Goal: Task Accomplishment & Management: Complete application form

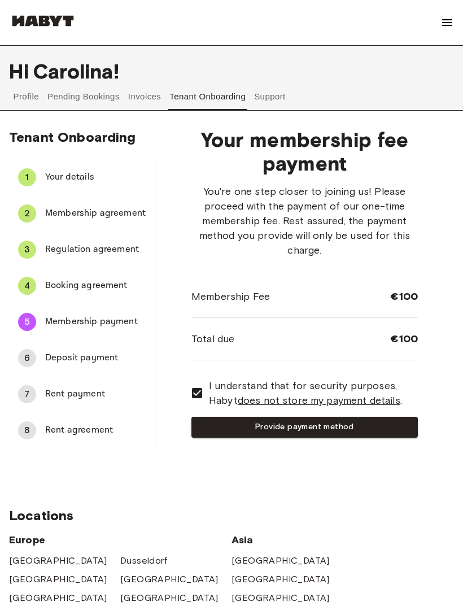
click at [365, 423] on button "Provide payment method" at bounding box center [305, 427] width 227 height 21
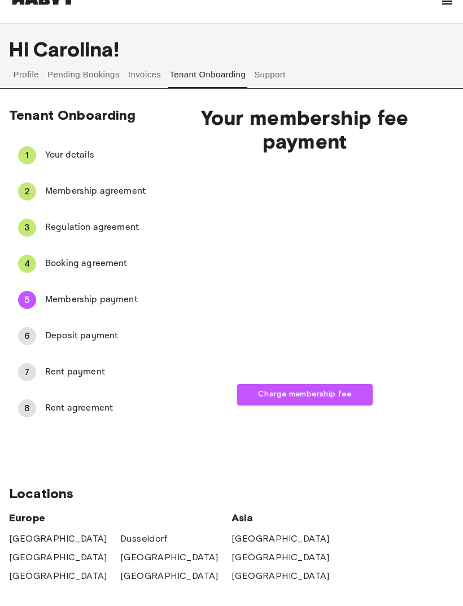
click at [334, 406] on button "Charge membership fee" at bounding box center [305, 416] width 136 height 21
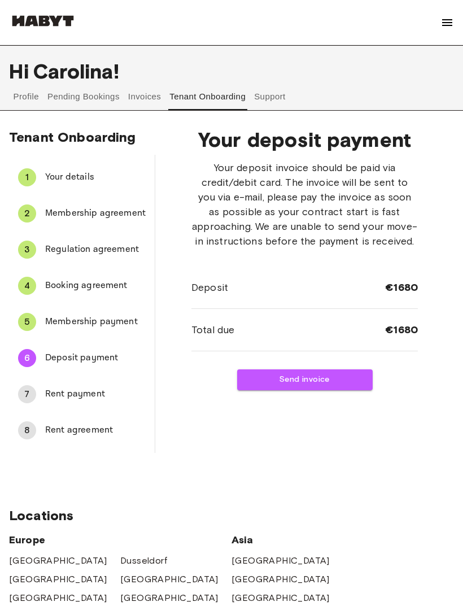
click at [323, 391] on button "Send invoice" at bounding box center [305, 380] width 136 height 21
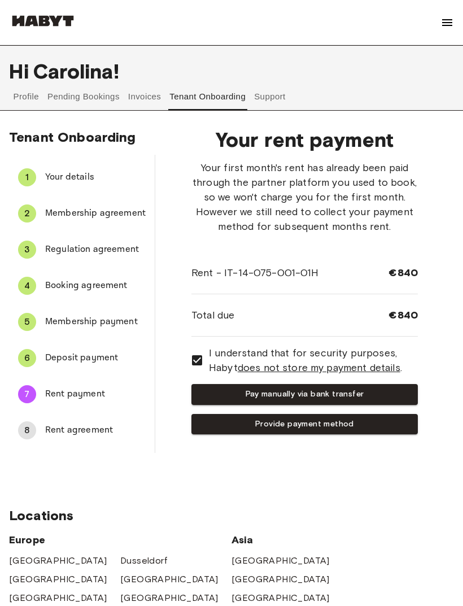
click at [360, 421] on button "Provide payment method" at bounding box center [305, 424] width 227 height 21
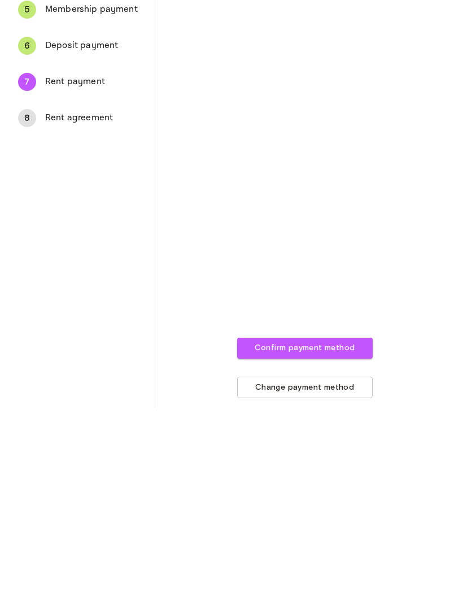
scroll to position [313, 0]
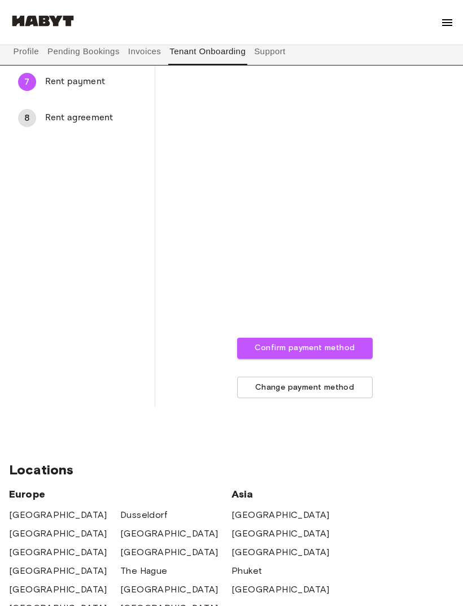
click at [350, 344] on button "Confirm payment method" at bounding box center [305, 348] width 136 height 21
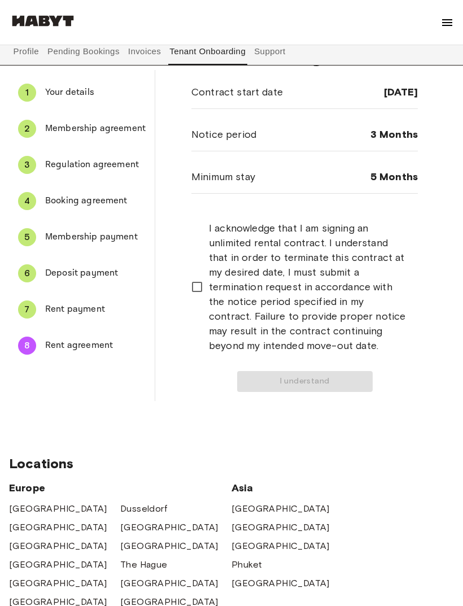
scroll to position [0, 0]
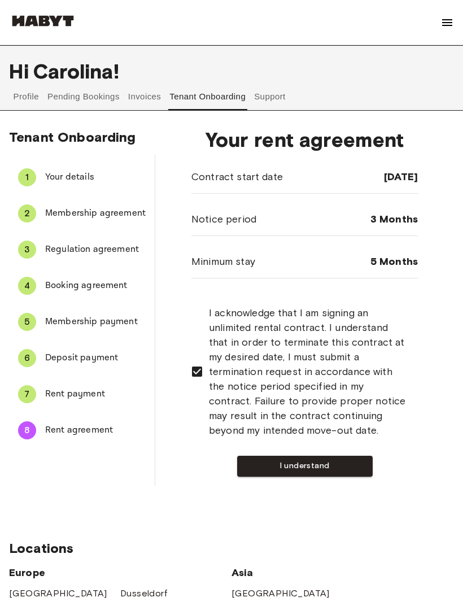
click at [332, 468] on button "I understand" at bounding box center [305, 466] width 136 height 21
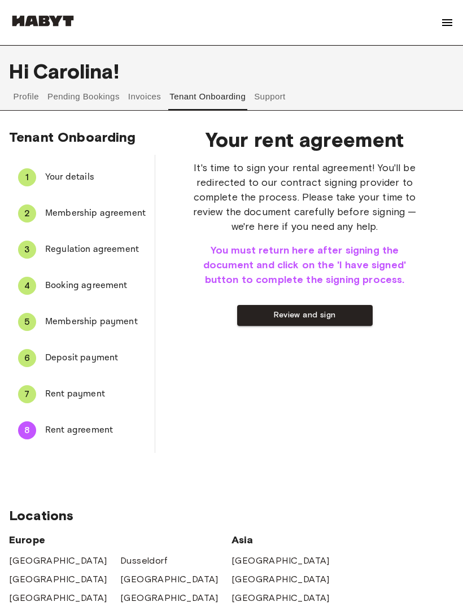
click at [340, 318] on button "Review and sign" at bounding box center [305, 315] width 136 height 21
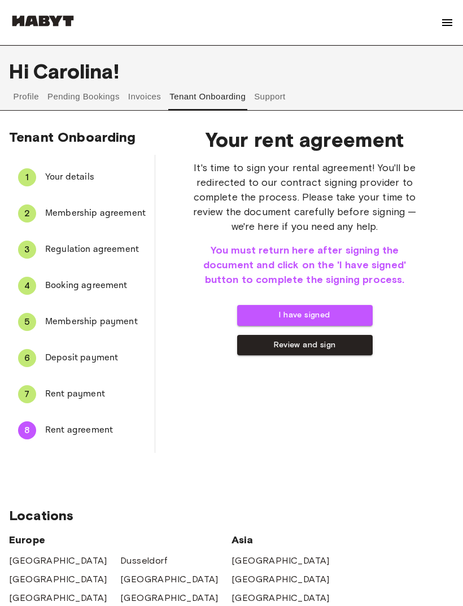
click at [337, 314] on button "I have signed" at bounding box center [305, 315] width 136 height 21
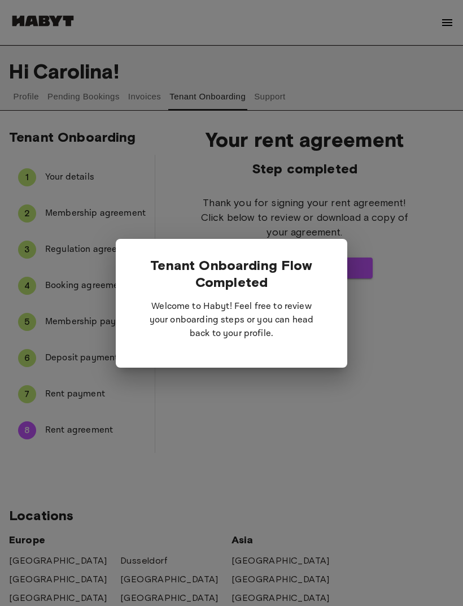
click at [289, 418] on div at bounding box center [231, 303] width 463 height 606
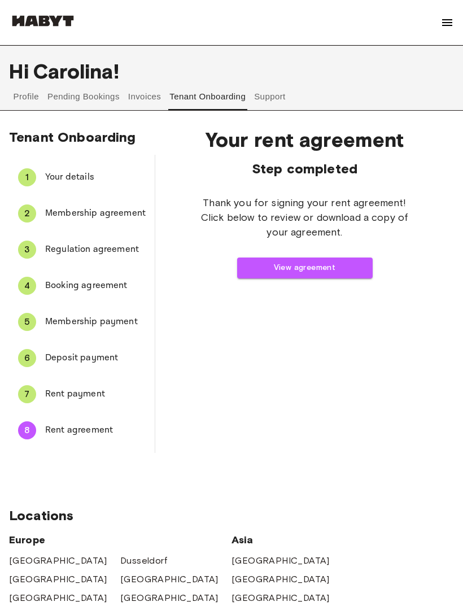
click at [342, 260] on button "View agreement" at bounding box center [305, 268] width 136 height 21
click at [109, 209] on span "Membership agreement" at bounding box center [95, 214] width 101 height 14
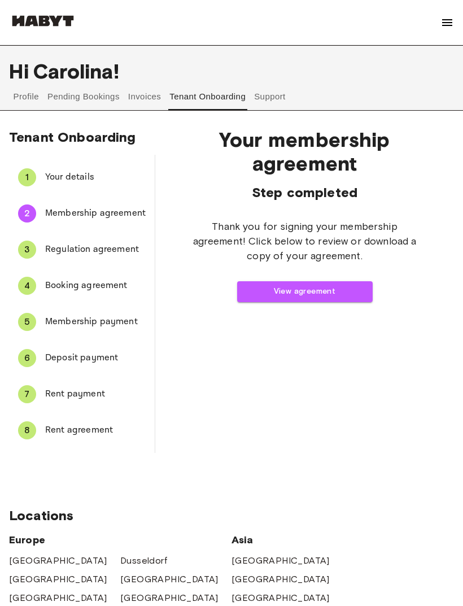
click at [333, 289] on button "View agreement" at bounding box center [305, 291] width 136 height 21
click at [118, 248] on span "Regulation agreement" at bounding box center [95, 250] width 101 height 14
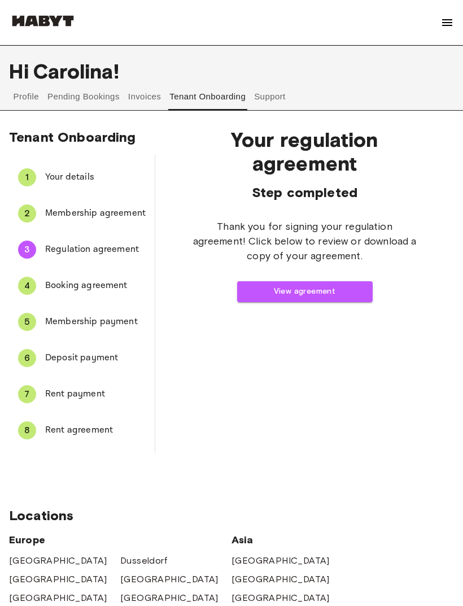
click at [333, 292] on button "View agreement" at bounding box center [305, 291] width 136 height 21
click at [112, 288] on span "Booking agreement" at bounding box center [95, 286] width 101 height 14
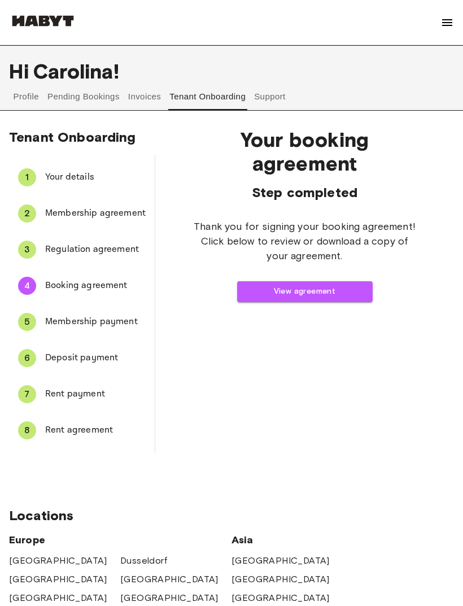
click at [320, 291] on button "View agreement" at bounding box center [305, 291] width 136 height 21
